Goal: Navigation & Orientation: Find specific page/section

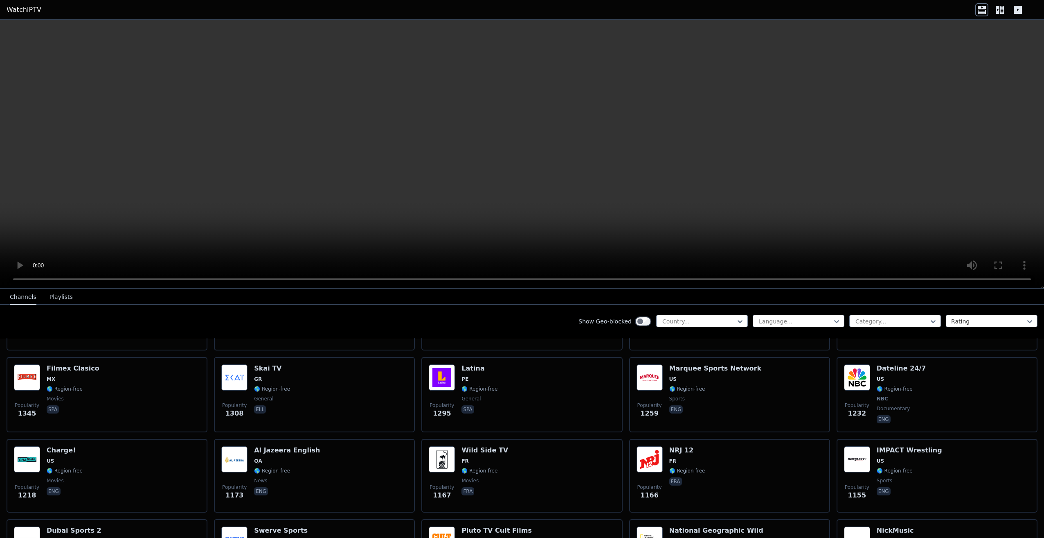
scroll to position [859, 0]
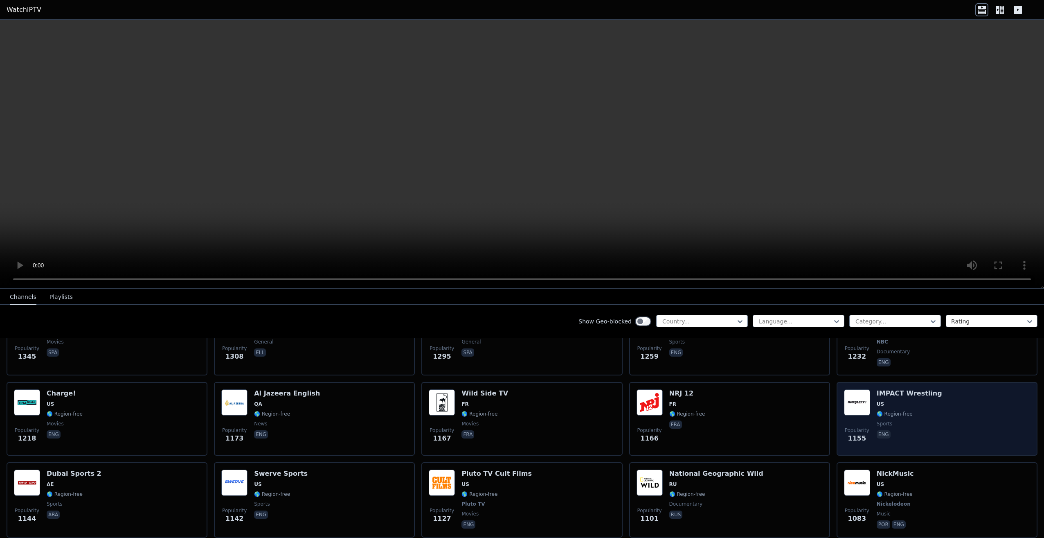
click at [894, 400] on span "US" at bounding box center [909, 403] width 65 height 7
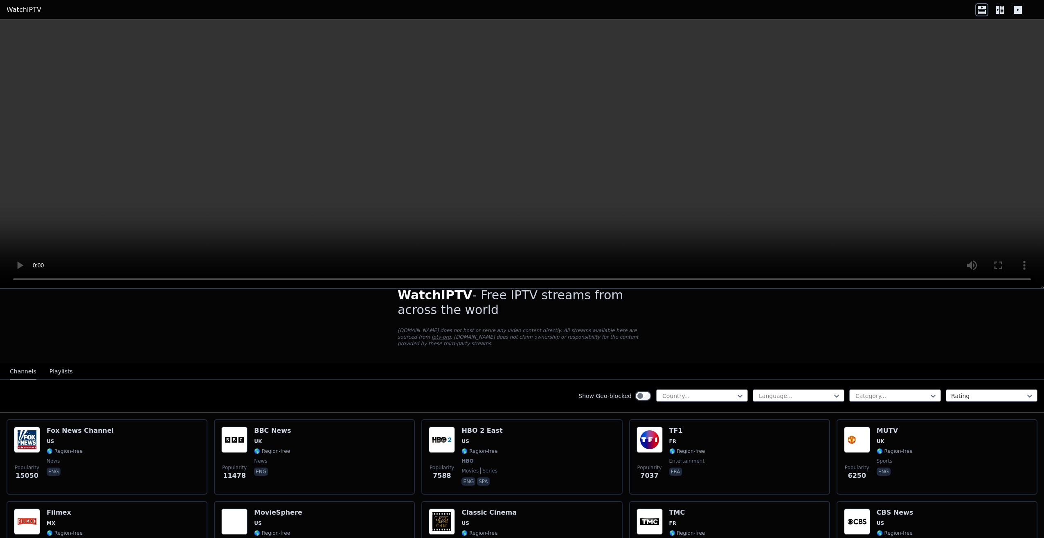
scroll to position [0, 0]
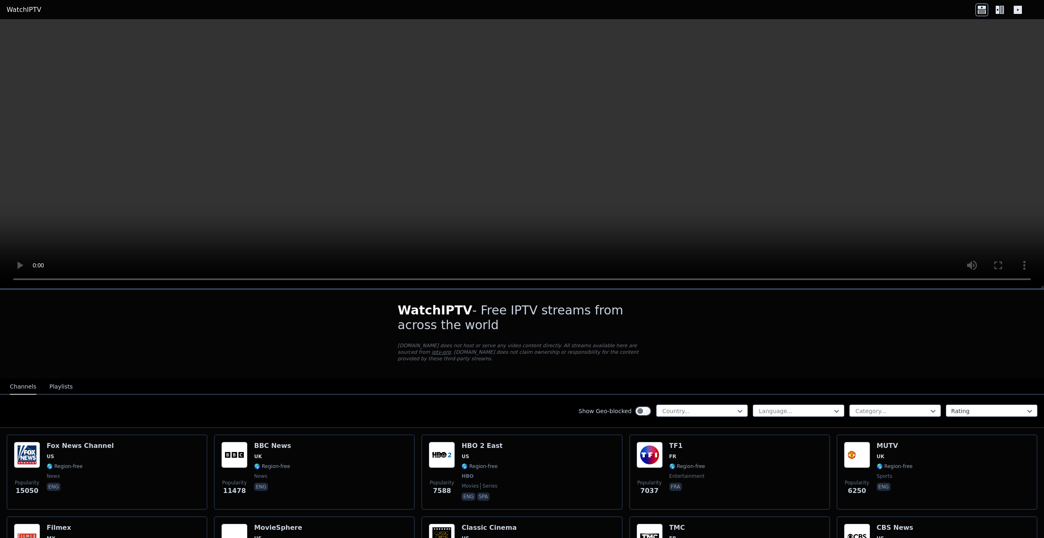
click at [62, 379] on button "Playlists" at bounding box center [60, 387] width 23 height 16
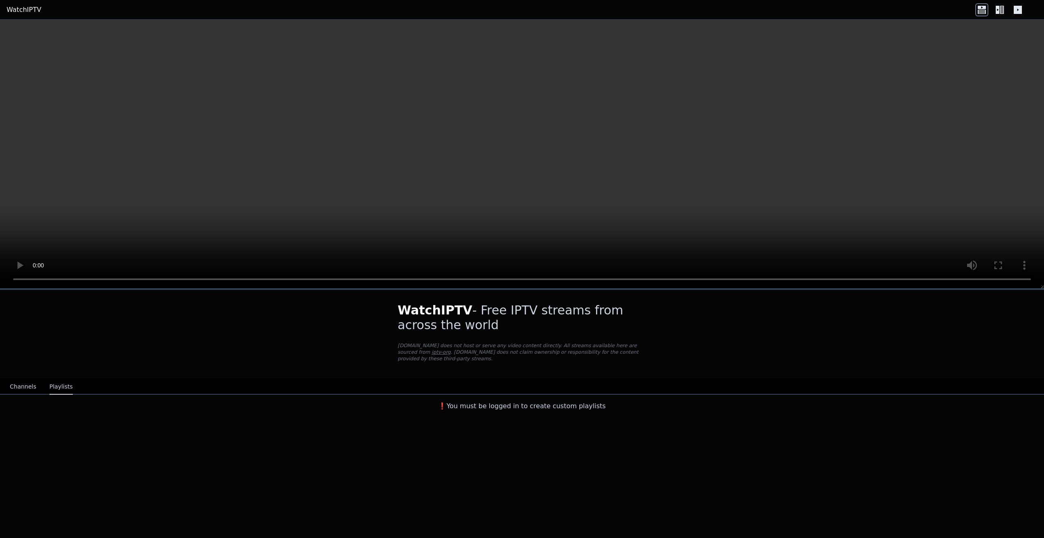
click at [12, 384] on button "Channels" at bounding box center [23, 387] width 27 height 16
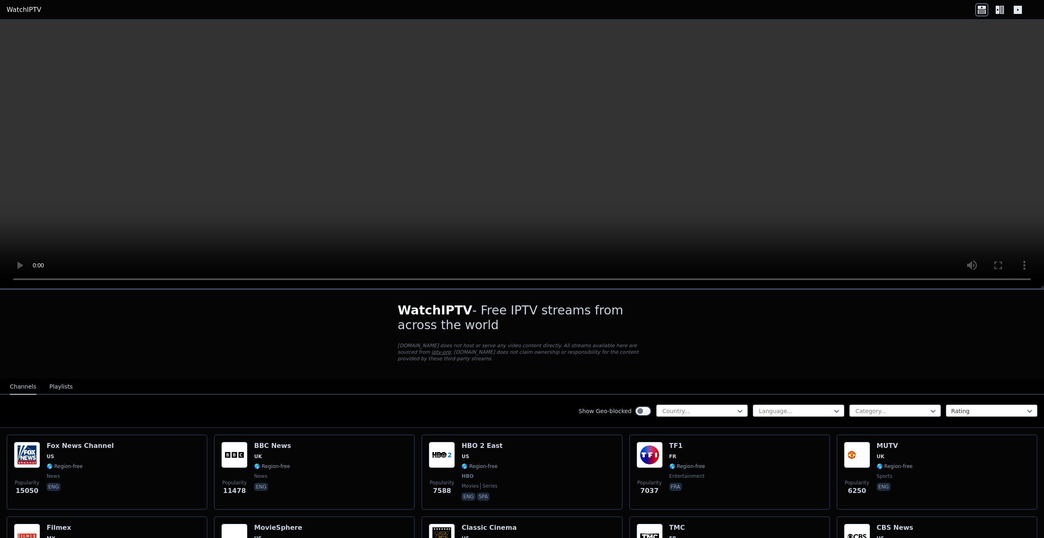
click at [30, 7] on link "WatchIPTV" at bounding box center [24, 10] width 35 height 10
click at [998, 7] on icon at bounding box center [998, 10] width 4 height 8
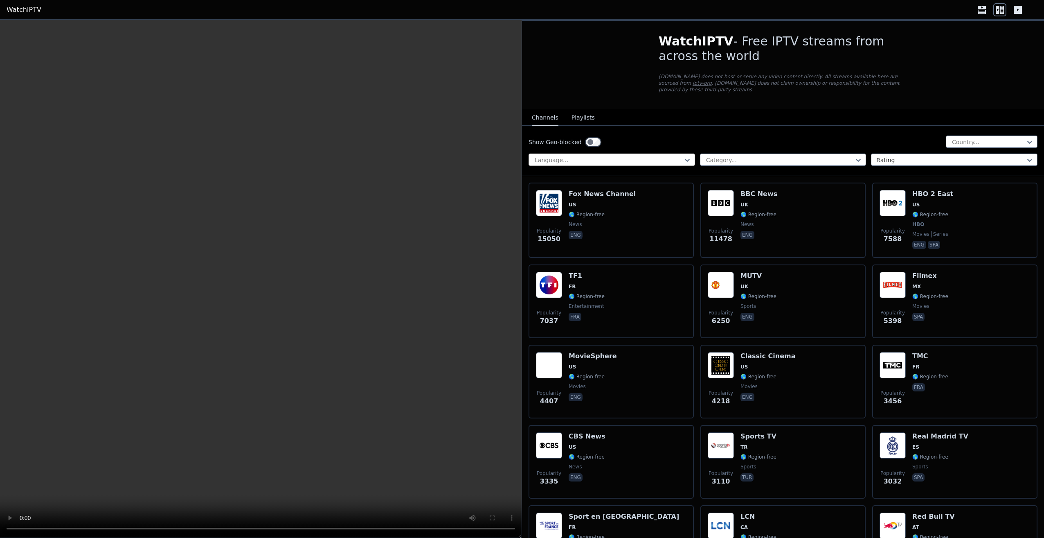
click at [582, 156] on div at bounding box center [608, 160] width 149 height 8
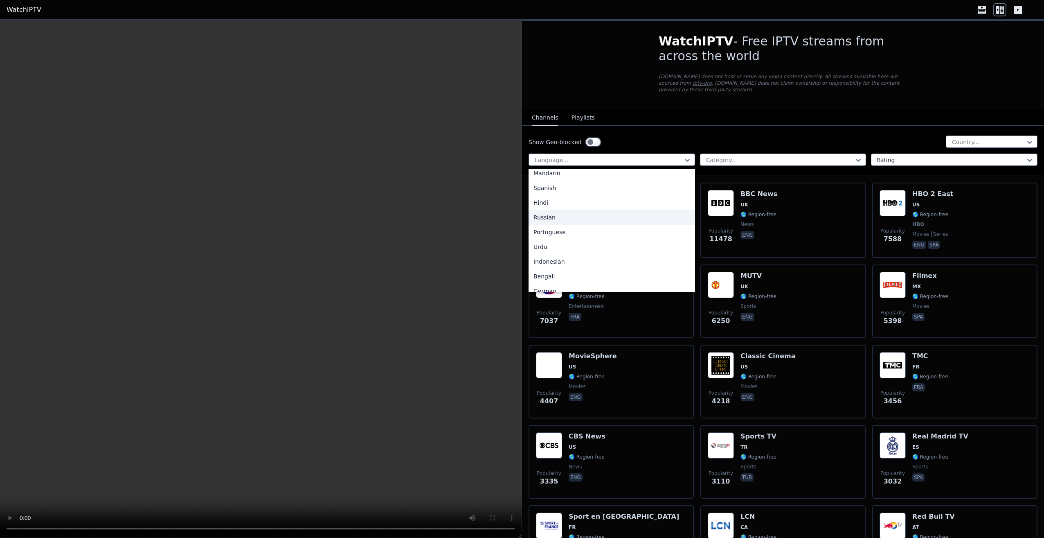
scroll to position [82, 0]
click at [560, 192] on div "Russian" at bounding box center [612, 199] width 166 height 15
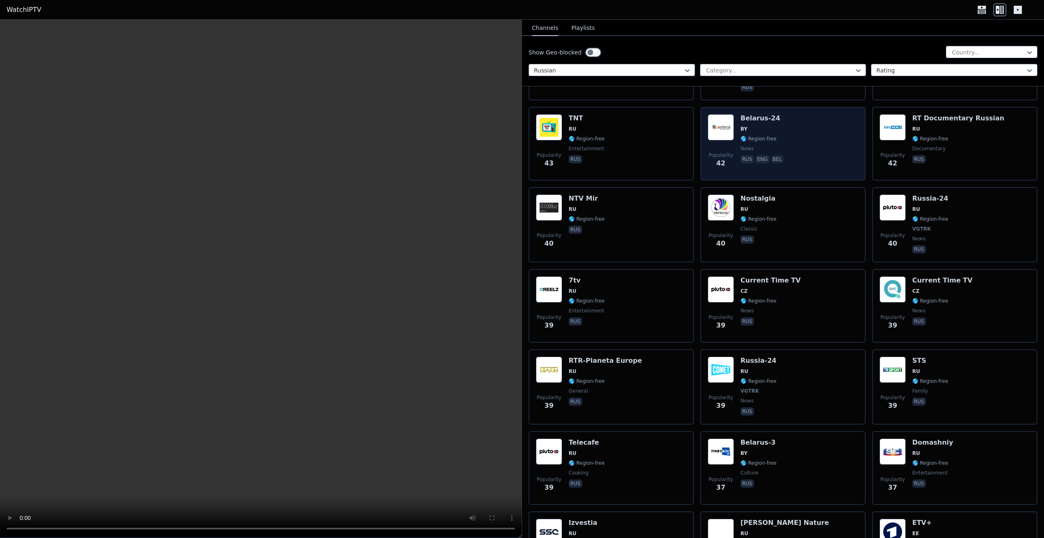
scroll to position [2454, 0]
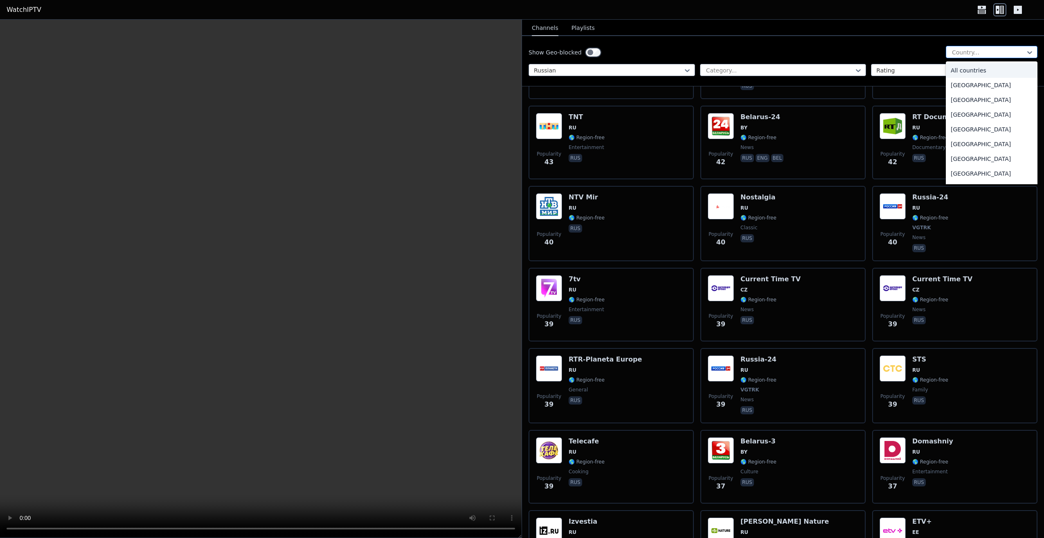
click at [1005, 47] on div "Country..." at bounding box center [992, 52] width 92 height 12
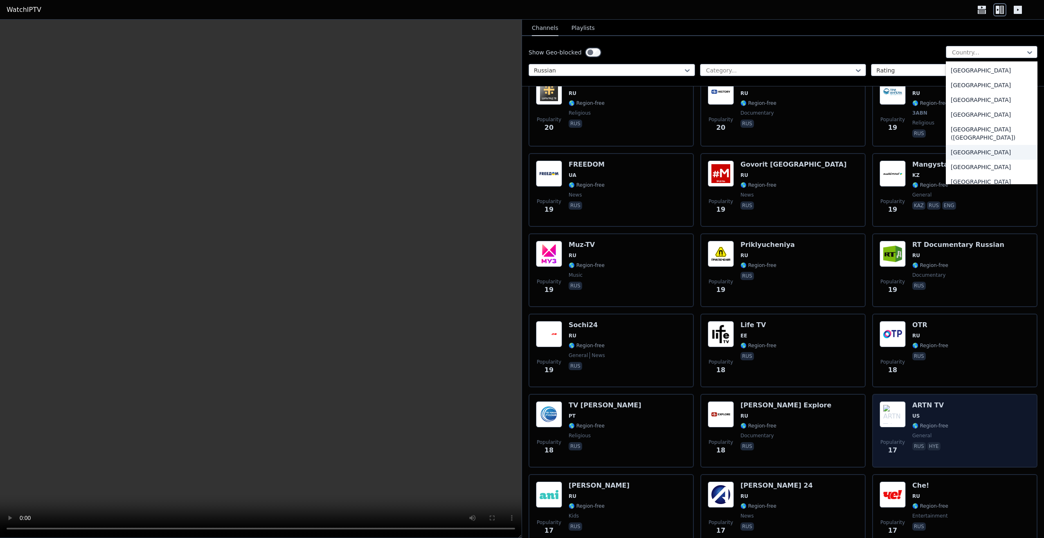
scroll to position [4295, 0]
